Goal: Transaction & Acquisition: Obtain resource

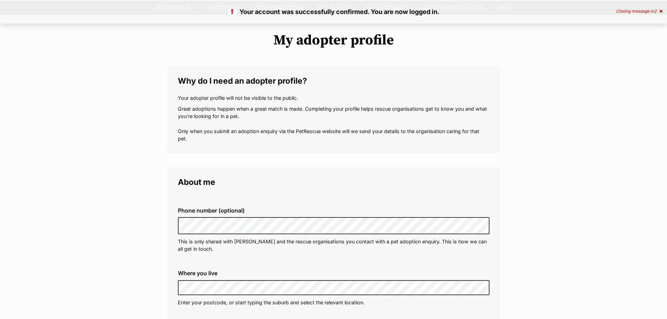
scroll to position [70, 0]
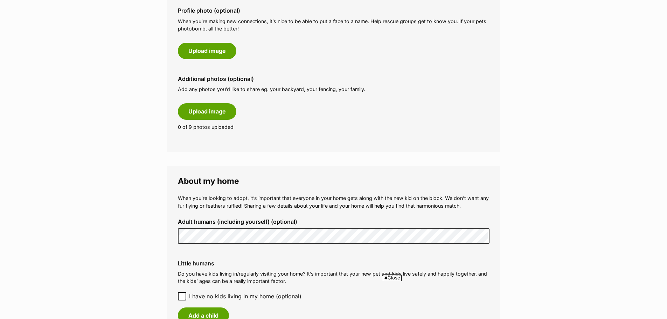
scroll to position [385, 0]
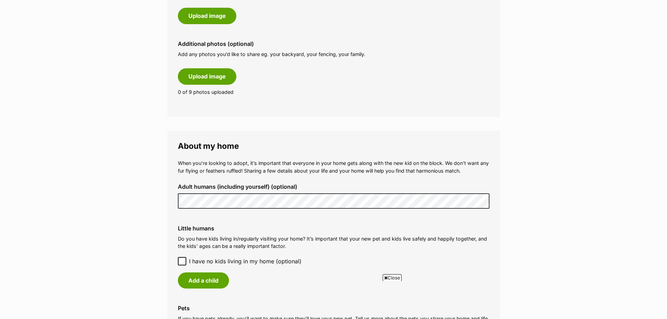
click at [183, 262] on icon at bounding box center [182, 261] width 5 height 5
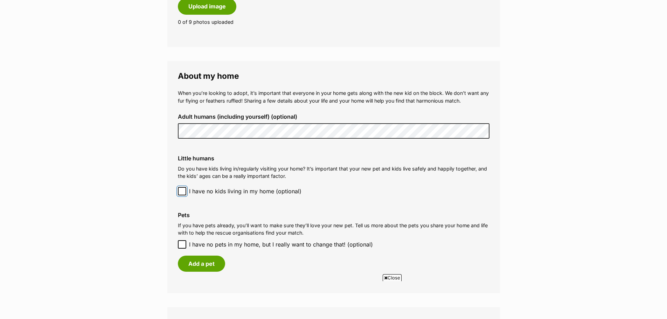
scroll to position [491, 0]
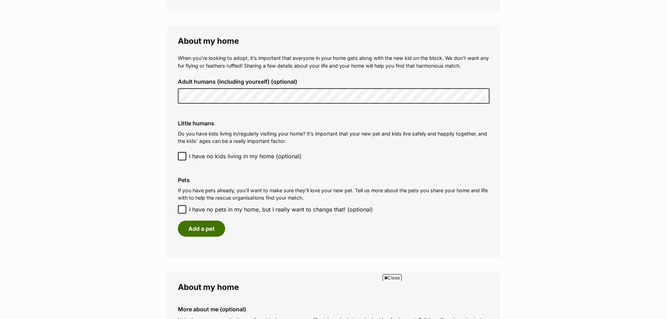
click at [198, 229] on button "Add a pet" at bounding box center [201, 229] width 47 height 16
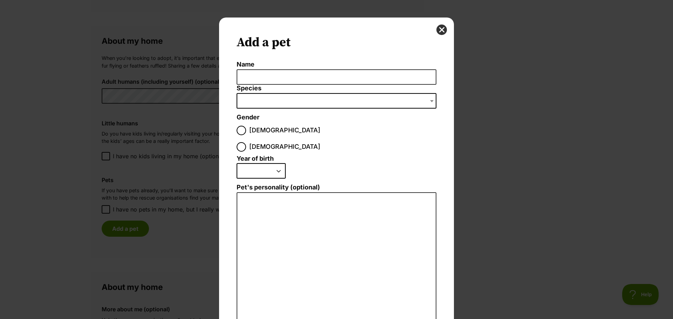
scroll to position [0, 0]
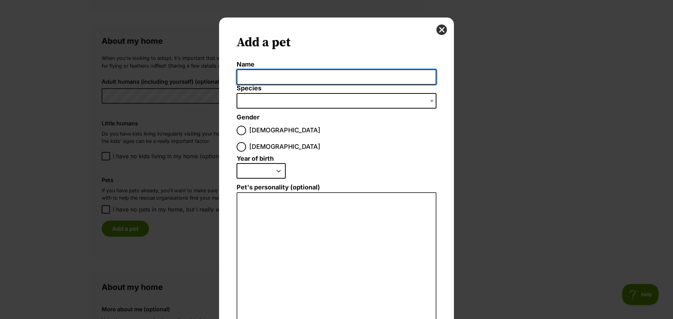
click at [256, 76] on input "Name" at bounding box center [337, 77] width 200 height 16
type input "Teddy"
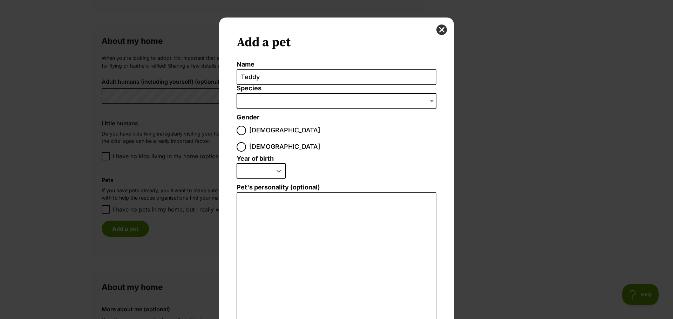
click at [255, 100] on span "Dialog Window - Close (Press escape to close)" at bounding box center [337, 100] width 200 height 15
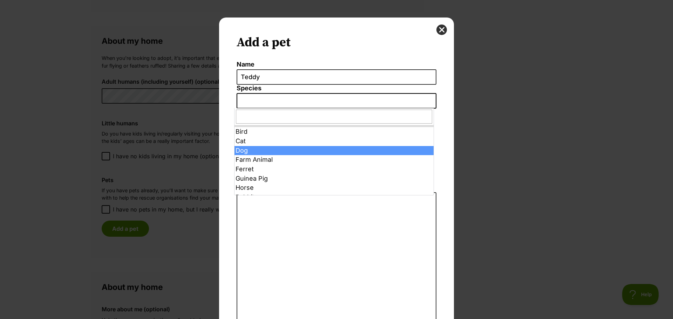
select select "1"
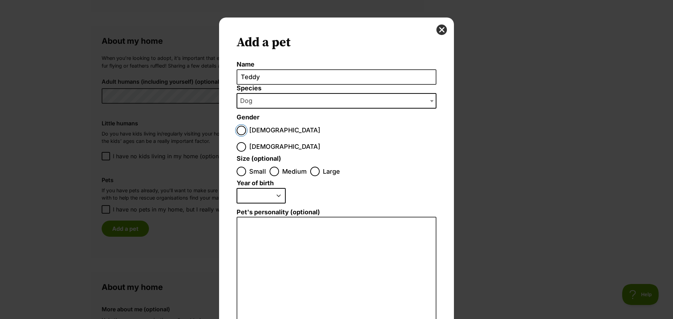
click at [238, 128] on input "Male" at bounding box center [241, 130] width 9 height 9
radio input "true"
click at [238, 167] on input "Small" at bounding box center [241, 171] width 9 height 9
radio input "true"
click at [246, 188] on select "2025 2024 2023 2022 2021 2020 2019 2018 2017 2016 2015 2014 2013 2012 2011 2010…" at bounding box center [261, 195] width 49 height 15
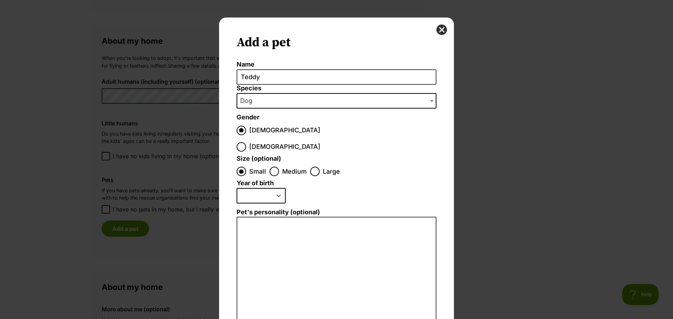
select select "2021"
click at [237, 188] on select "2025 2024 2023 2022 2021 2020 2019 2018 2017 2016 2015 2014 2013 2012 2011 2010…" at bounding box center [261, 195] width 49 height 15
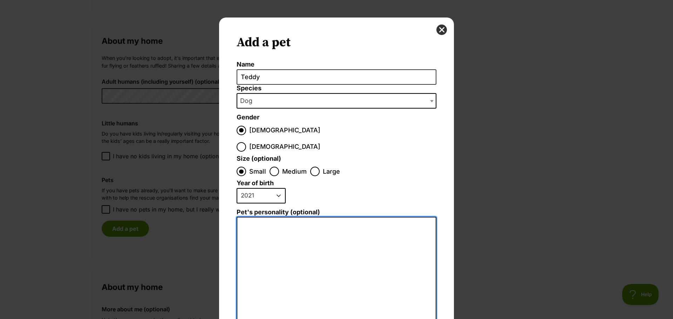
click at [249, 217] on textarea "Pet's personality (optional)" at bounding box center [337, 293] width 200 height 153
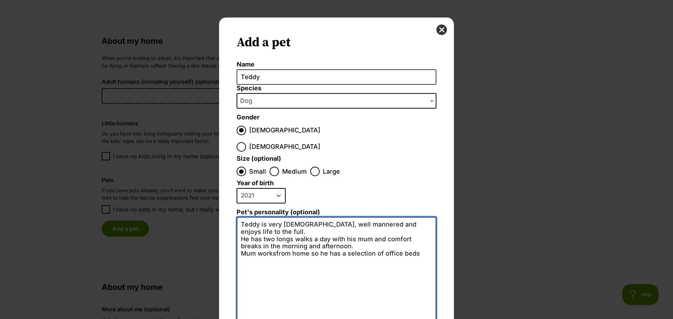
click at [273, 230] on textarea "Teddy is very Zen, well mannered and enjoys life to the full. He has two longs …" at bounding box center [337, 293] width 200 height 153
click at [420, 229] on textarea "Teddy is very Zen, well mannered and enjoys life to the full. He has two longs …" at bounding box center [337, 293] width 200 height 153
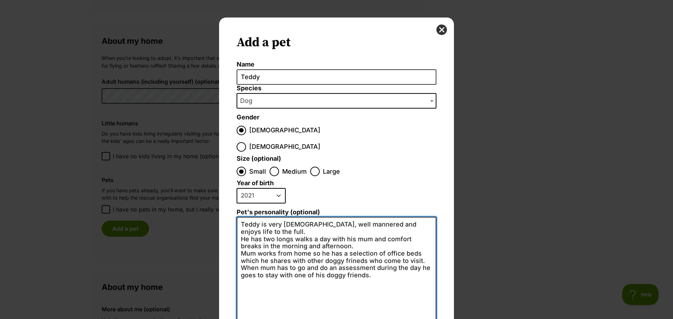
click at [350, 236] on textarea "Teddy is very Zen, well mannered and enjoys life to the full. He has two longs …" at bounding box center [337, 293] width 200 height 153
click at [351, 236] on textarea "Teddy is very Zen, well mannered and enjoys life to the full. He has two longs …" at bounding box center [337, 293] width 200 height 153
click at [417, 243] on textarea "Teddy is very Zen, well mannered and enjoys life to the full. He has two longs …" at bounding box center [337, 293] width 200 height 153
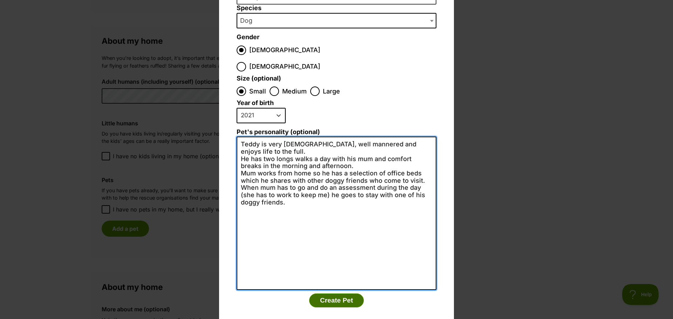
type textarea "Teddy is very Zen, well mannered and enjoys life to the full. He has two longs …"
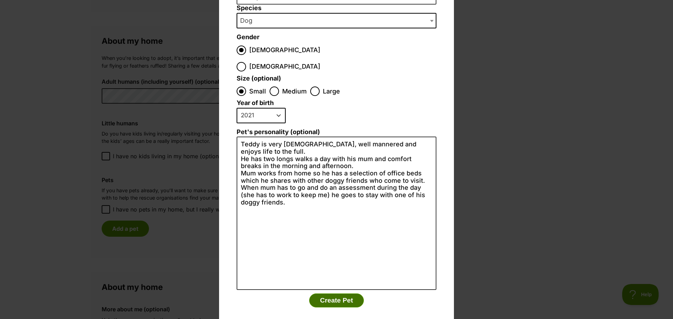
click at [327, 294] on button "Create Pet" at bounding box center [336, 301] width 55 height 14
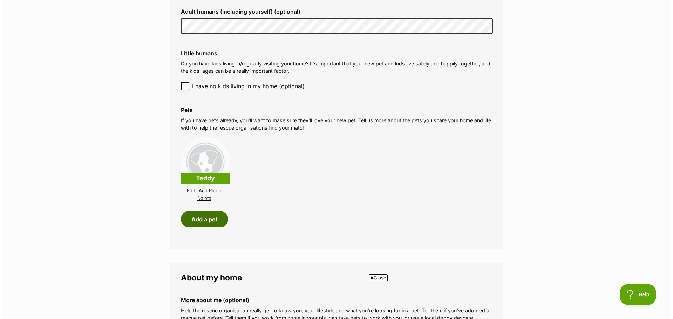
scroll to position [596, 0]
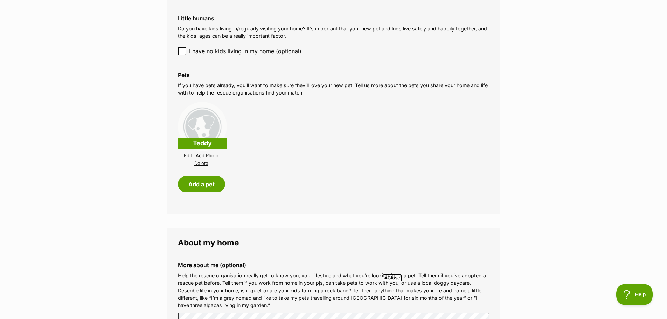
click at [210, 154] on link "Add Photo" at bounding box center [207, 155] width 23 height 5
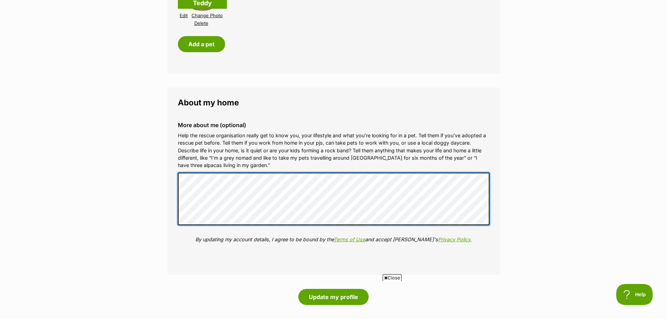
scroll to position [841, 0]
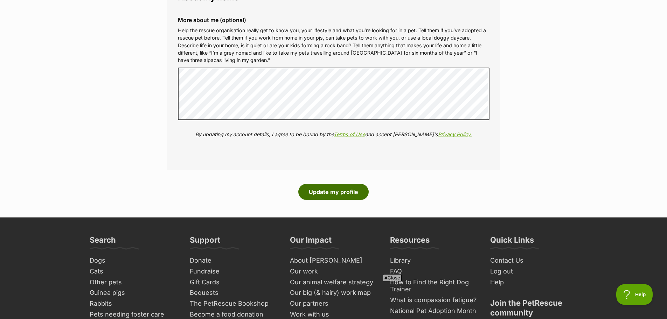
click at [323, 191] on button "Update my profile" at bounding box center [334, 192] width 70 height 16
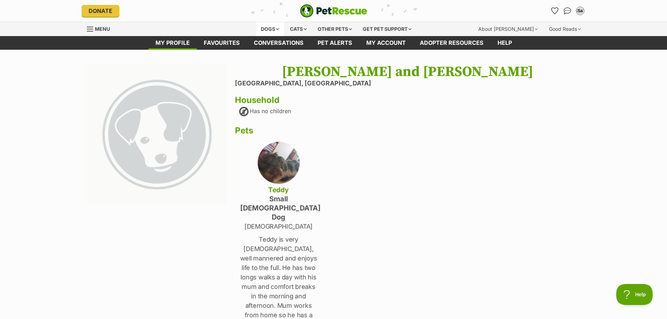
click at [266, 28] on div "Dogs" at bounding box center [270, 29] width 28 height 14
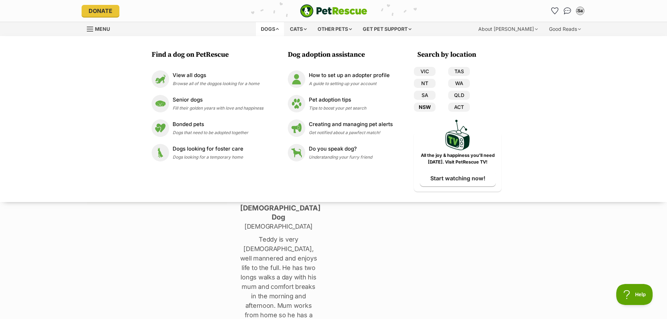
click at [428, 105] on link "NSW" at bounding box center [425, 107] width 22 height 9
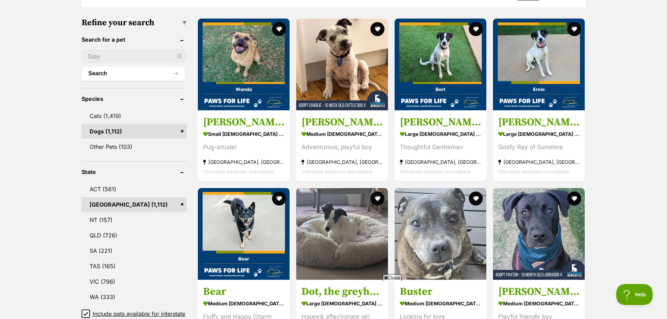
scroll to position [280, 0]
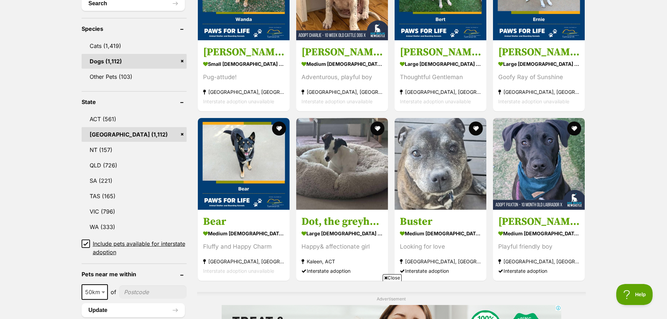
click at [88, 242] on icon at bounding box center [86, 243] width 4 height 3
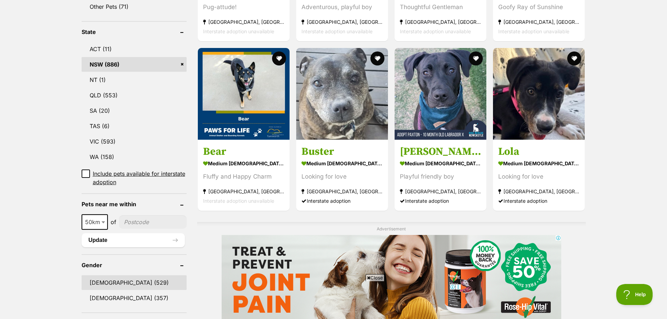
click at [98, 275] on link "Male (529)" at bounding box center [134, 282] width 105 height 15
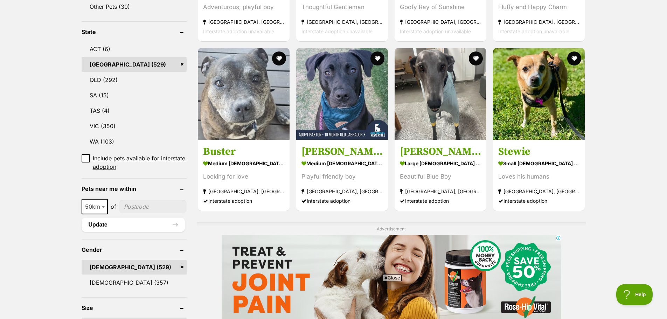
scroll to position [420, 0]
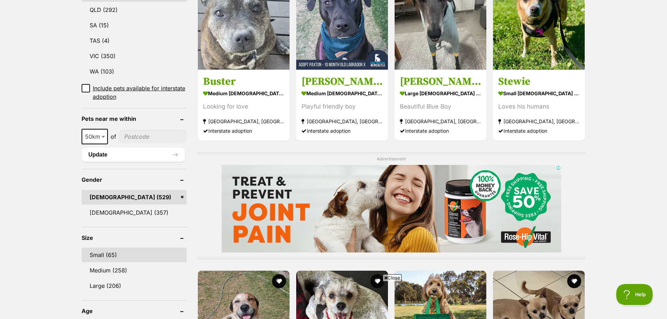
click at [95, 248] on link "Small (65)" at bounding box center [134, 255] width 105 height 15
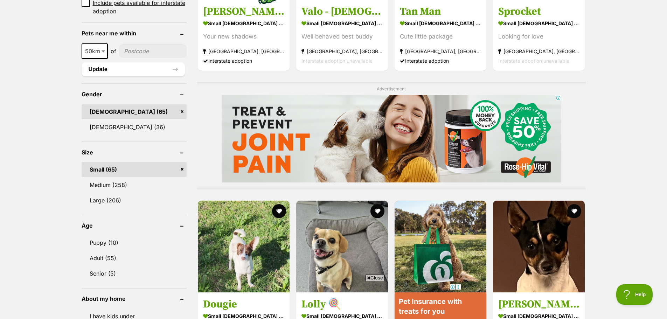
scroll to position [561, 0]
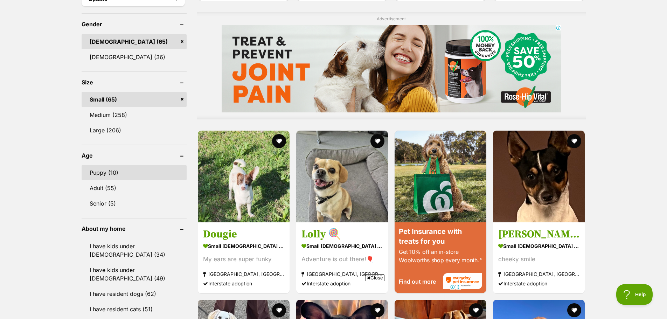
click at [106, 173] on link "Puppy (10)" at bounding box center [134, 172] width 105 height 15
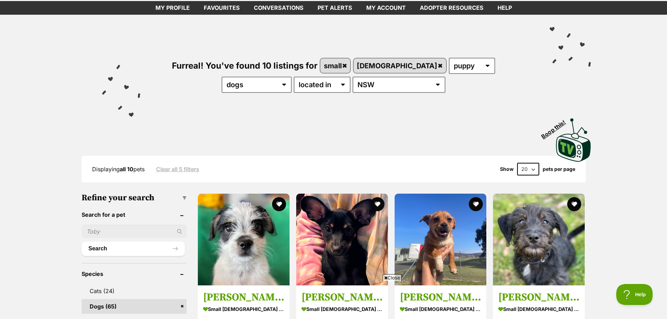
scroll to position [140, 0]
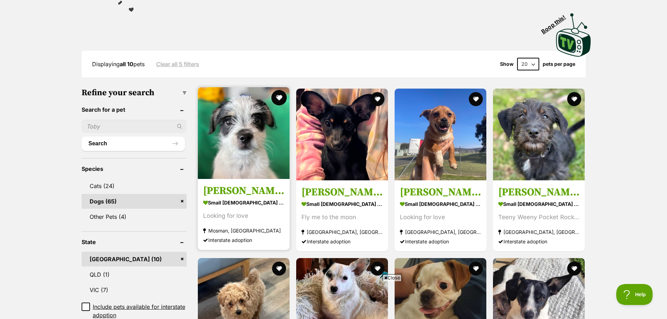
click at [280, 94] on button "favourite" at bounding box center [279, 97] width 15 height 15
click at [218, 190] on h3 "[PERSON_NAME]" at bounding box center [243, 190] width 81 height 13
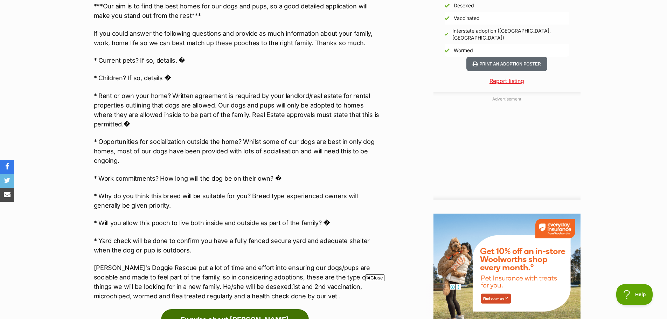
scroll to position [736, 0]
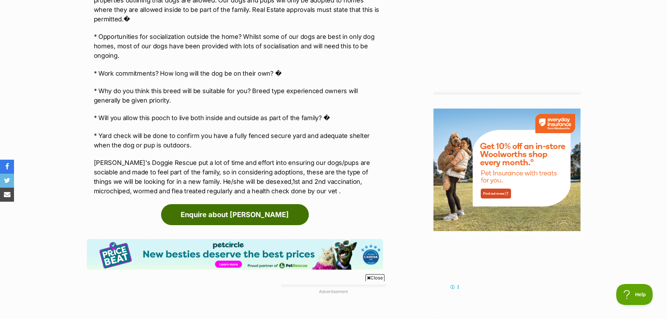
click at [208, 213] on link "Enquire about [PERSON_NAME]" at bounding box center [235, 214] width 148 height 21
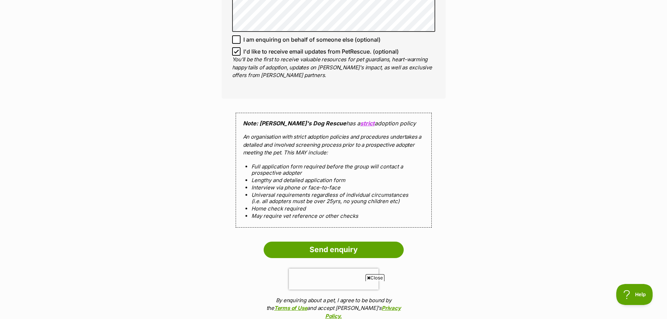
scroll to position [596, 0]
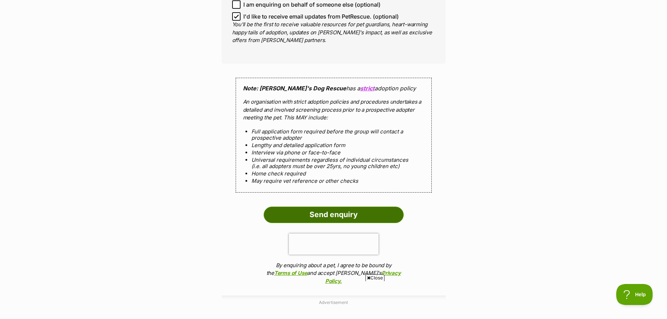
click at [321, 207] on input "Send enquiry" at bounding box center [334, 215] width 140 height 16
